Goal: Task Accomplishment & Management: Manage account settings

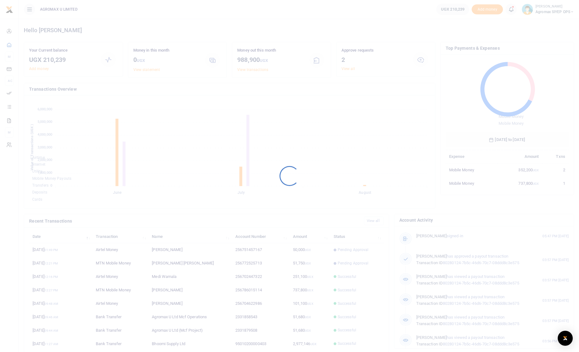
scroll to position [83, 118]
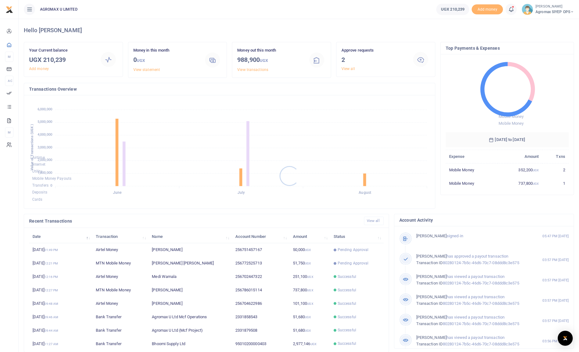
click at [346, 67] on div at bounding box center [289, 176] width 579 height 352
click at [347, 68] on link "View all" at bounding box center [347, 69] width 13 height 4
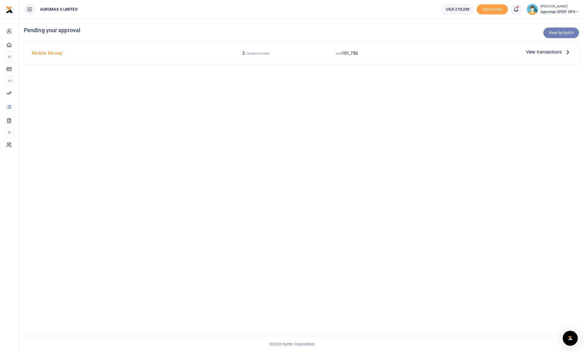
click at [563, 33] on link "View by batch" at bounding box center [561, 33] width 36 height 11
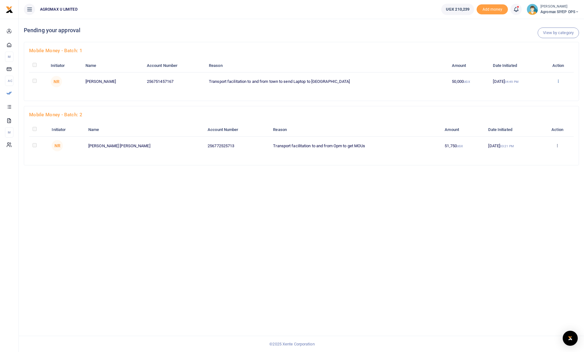
click at [558, 79] on icon at bounding box center [558, 81] width 4 height 4
click at [534, 90] on link "Approve" at bounding box center [534, 91] width 49 height 9
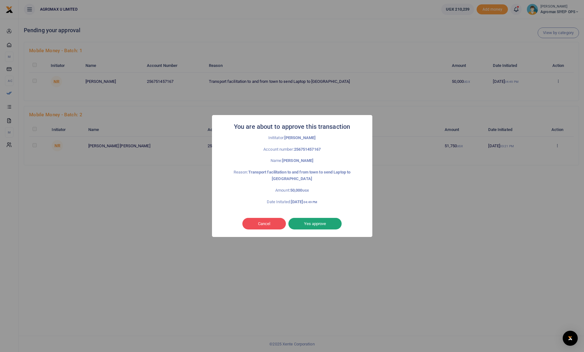
click at [320, 219] on button "Yes approve" at bounding box center [314, 224] width 53 height 12
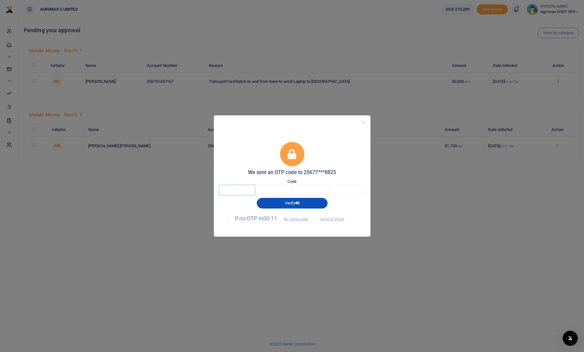
click at [240, 192] on input "text" at bounding box center [237, 190] width 37 height 11
type input "3"
type input "4"
type input "8"
type input "7"
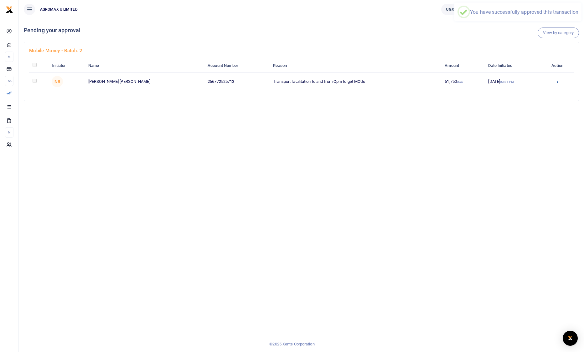
click at [556, 83] on icon at bounding box center [557, 81] width 4 height 4
click at [531, 92] on link "Approve" at bounding box center [533, 91] width 49 height 9
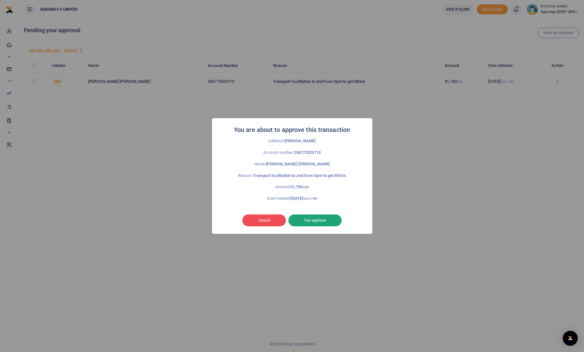
click at [320, 221] on button "Yes approve" at bounding box center [314, 221] width 53 height 12
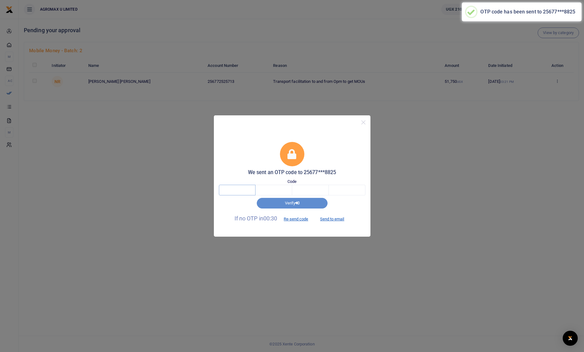
click at [246, 191] on input "text" at bounding box center [237, 190] width 37 height 11
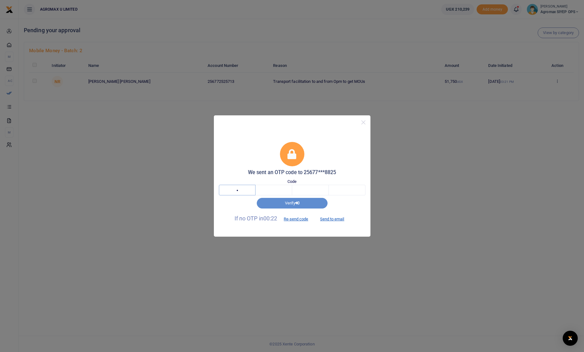
type input "5"
type input "0"
type input "2"
